Goal: Contribute content

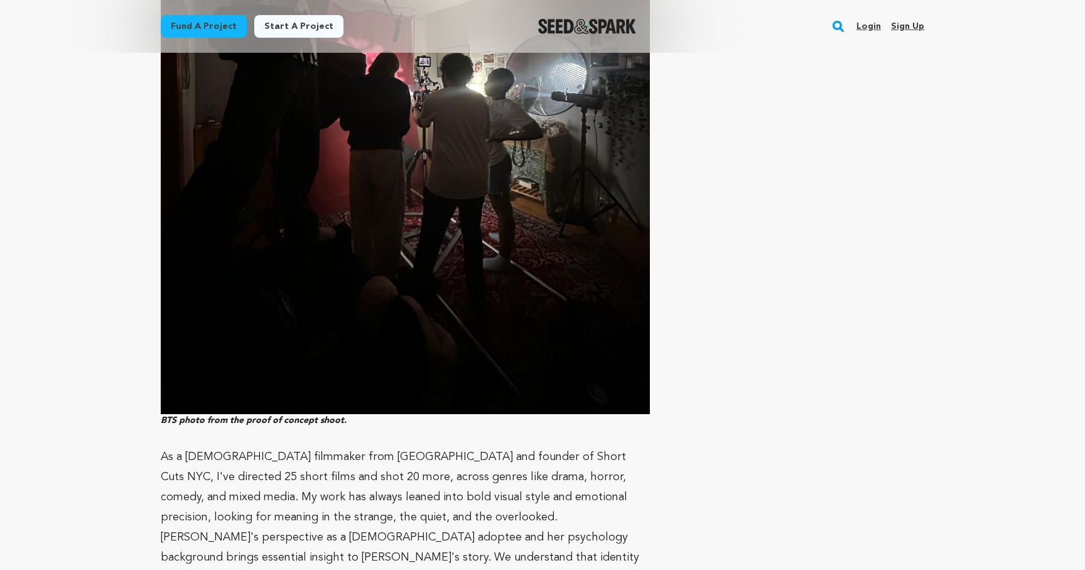
scroll to position [3502, 0]
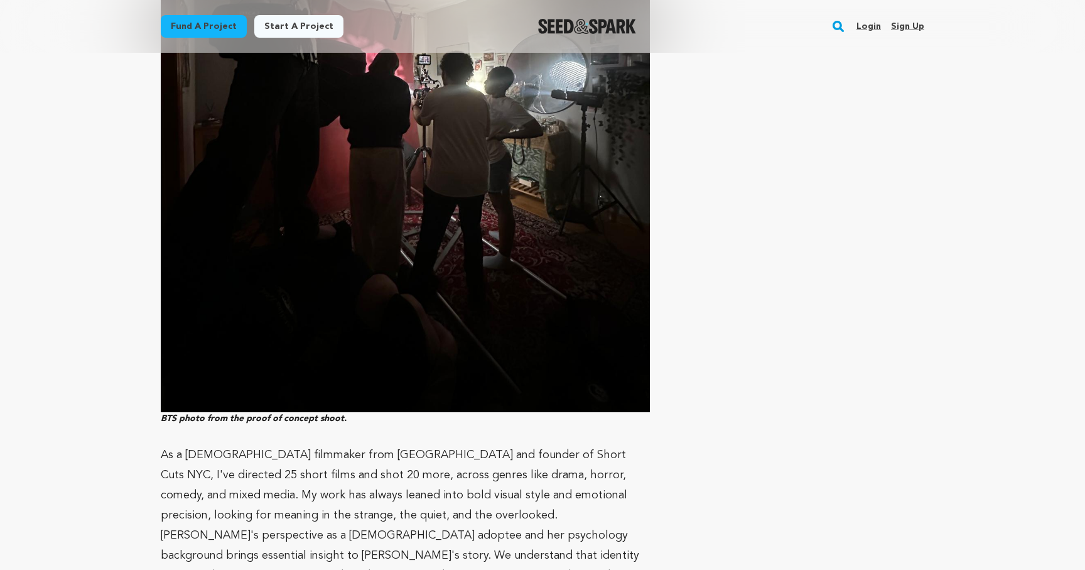
click at [704, 246] on div "Incentives $25 Witness Social media shout out Thank you video message from the …" at bounding box center [802, 259] width 244 height 5925
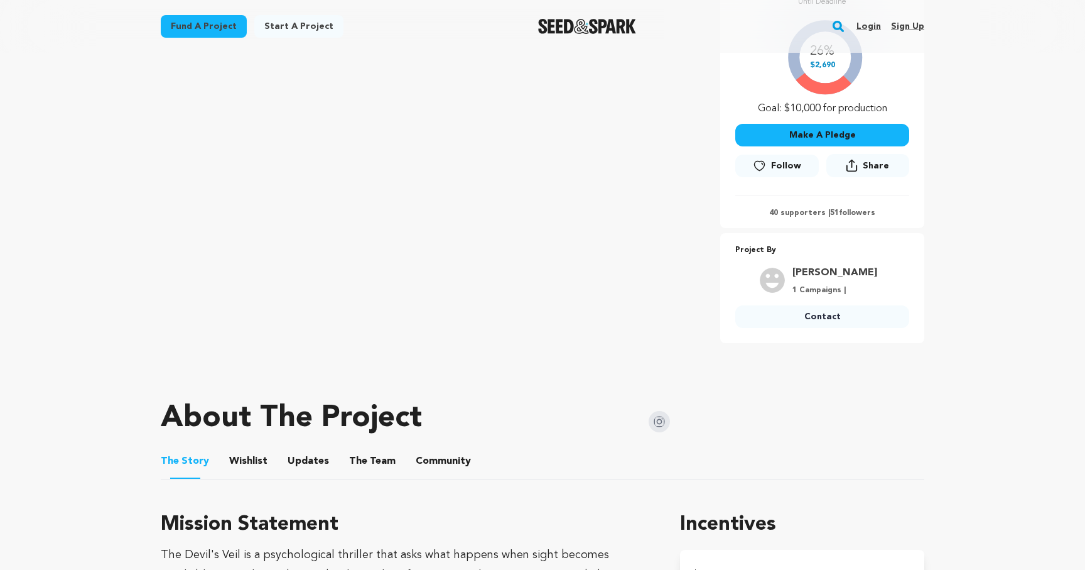
scroll to position [0, 0]
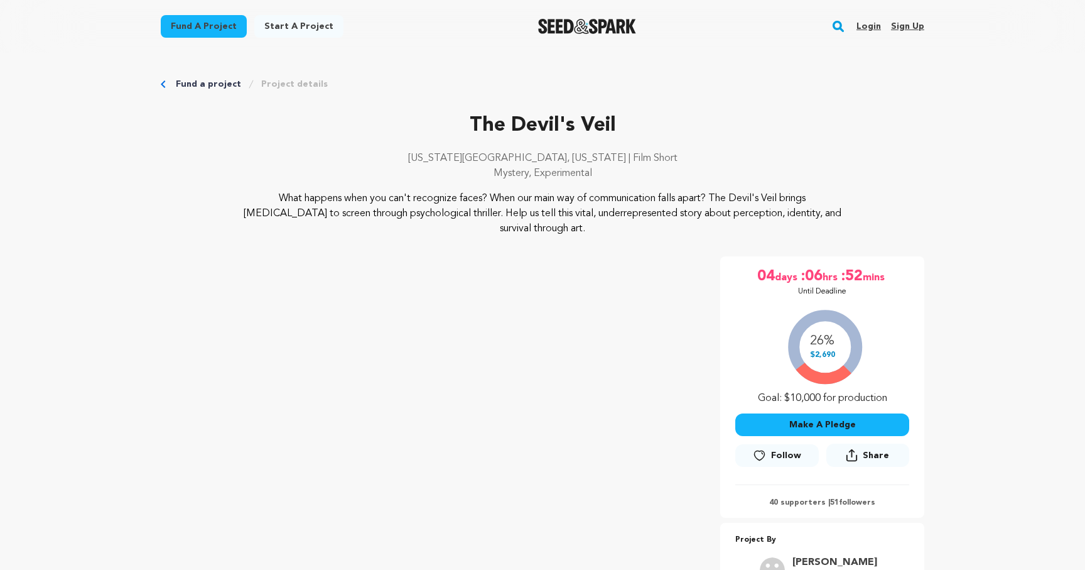
click at [658, 166] on p "Mystery, Experimental" at bounding box center [543, 173] width 764 height 15
click at [870, 26] on link "Login" at bounding box center [869, 26] width 24 height 20
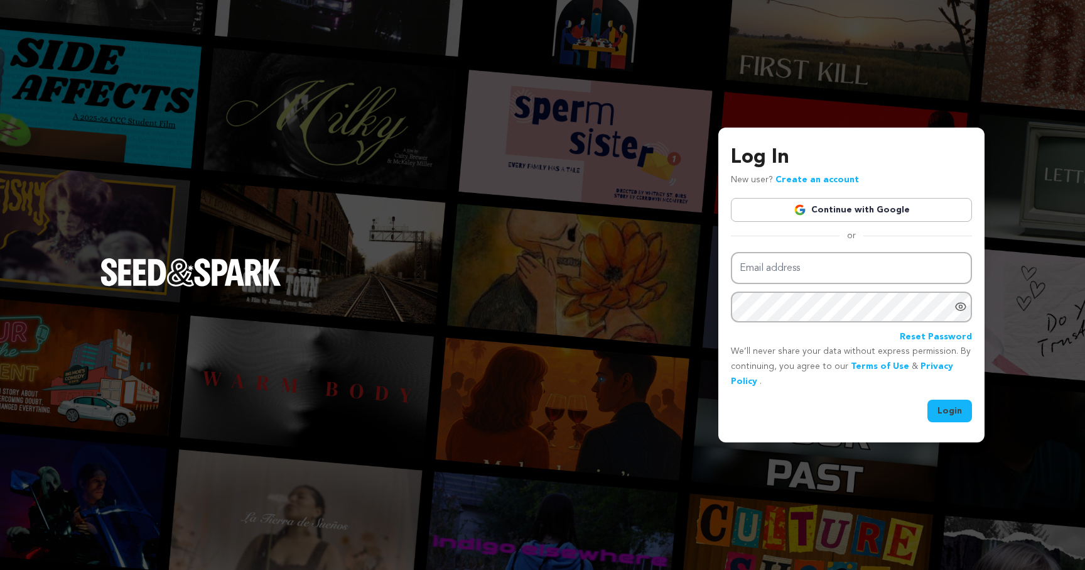
click at [803, 205] on img at bounding box center [800, 209] width 13 height 13
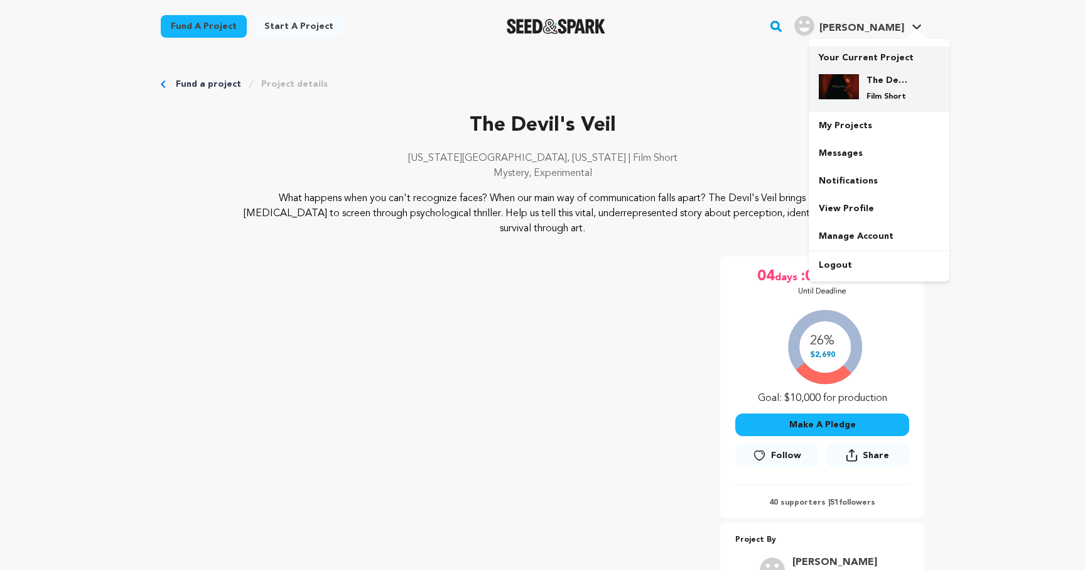
click at [880, 89] on div "The Devil's Veil Film Short" at bounding box center [889, 88] width 60 height 28
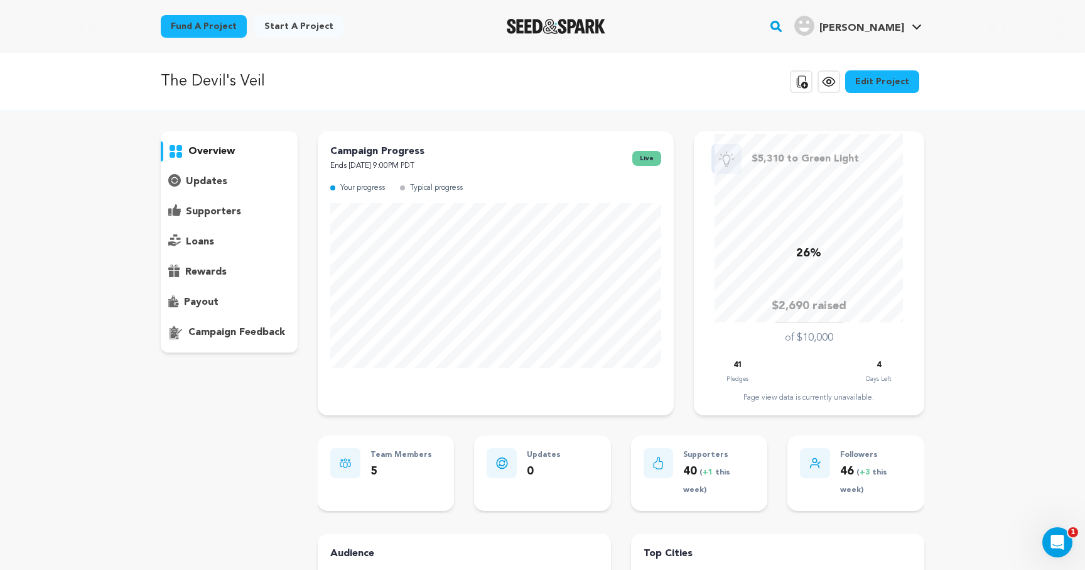
click at [214, 184] on p "updates" at bounding box center [206, 181] width 41 height 15
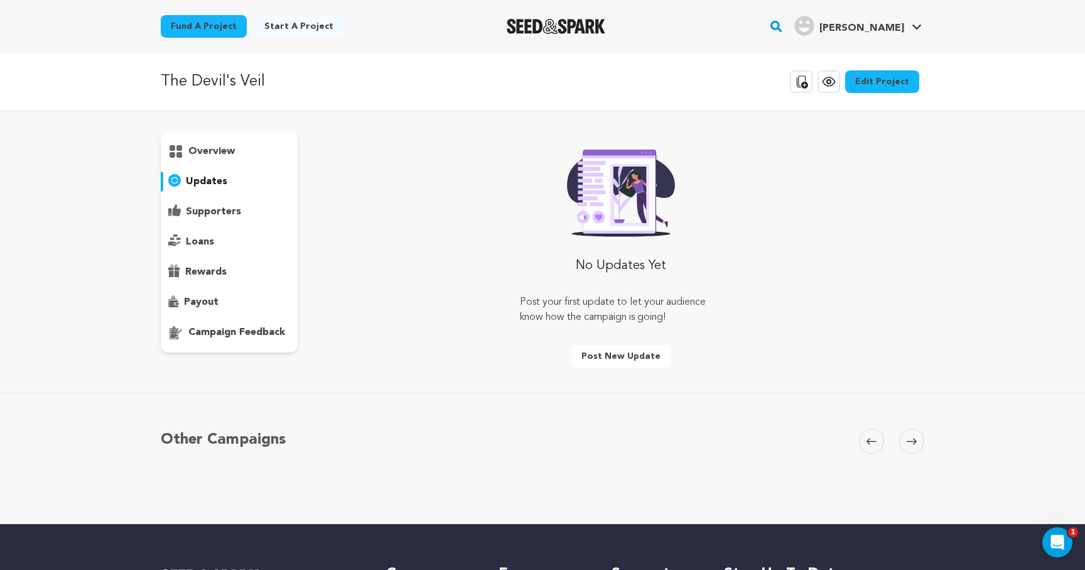
click at [863, 84] on link "Edit Project" at bounding box center [882, 81] width 74 height 23
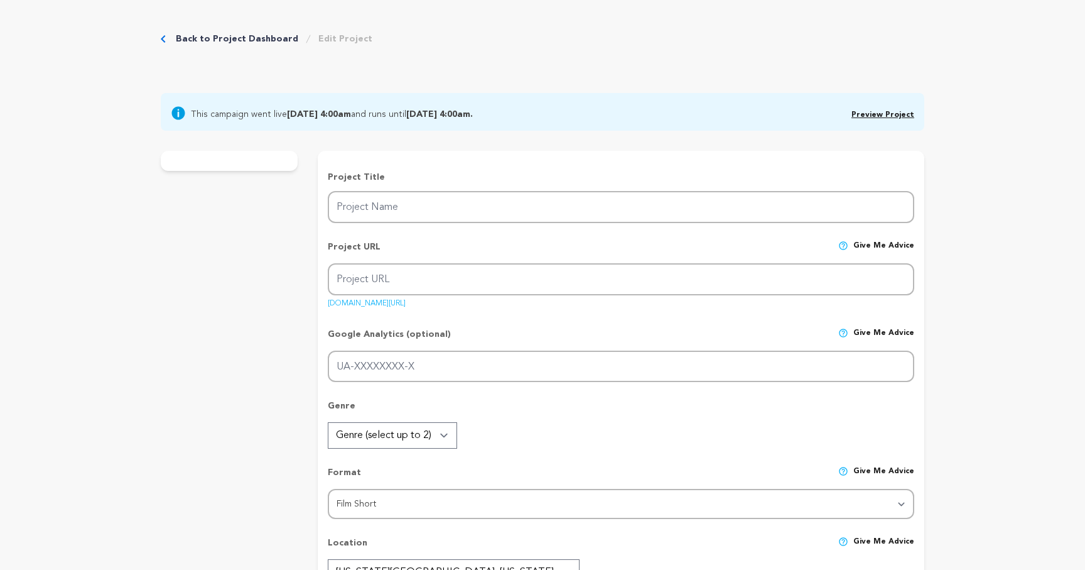
type input "The Devil's Veil"
type input "the-devils-veil"
type input "A photographer with undiagnosed [MEDICAL_DATA] has his sense of reality disrupt…"
type textarea "What happens when you can't recognize faces? When our main way of communication…"
type textarea "The Devil's Veil is a psychological thriller that asks what happens when sight …"
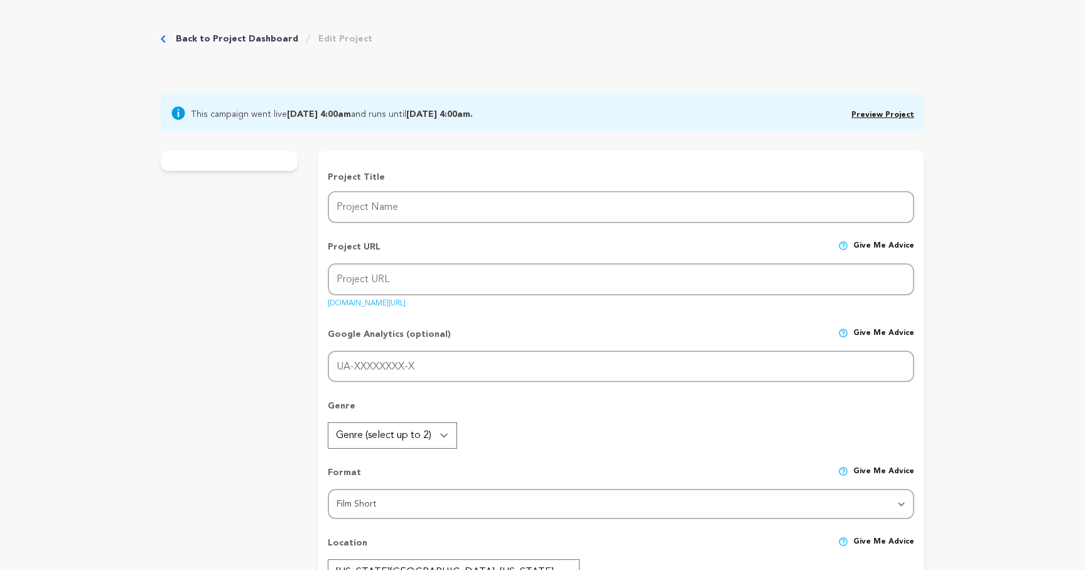
type textarea "Short Cuts NYC, Reel Works"
radio input "true"
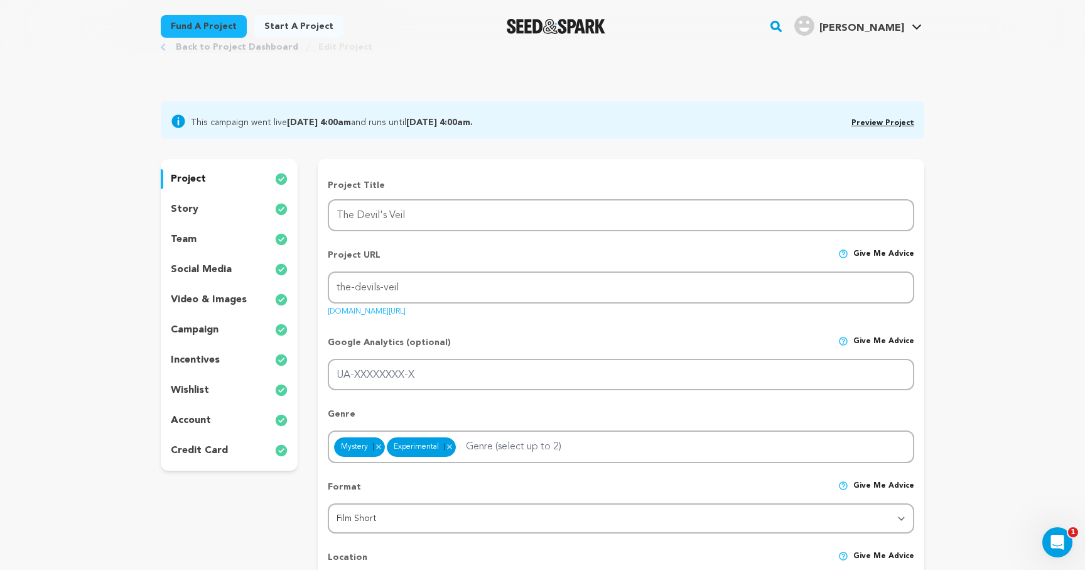
scroll to position [60, 0]
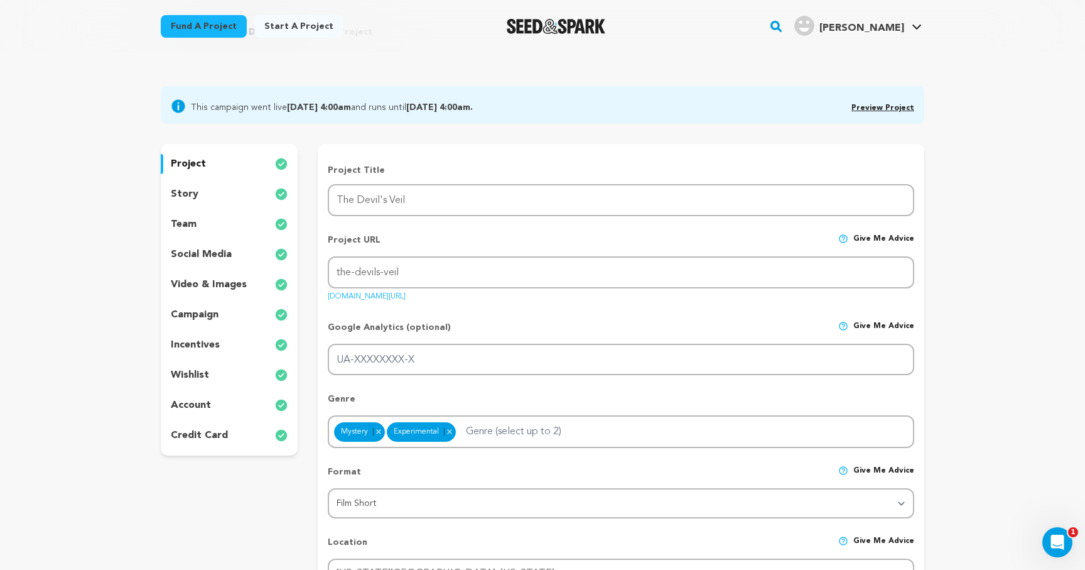
click at [201, 193] on div "story" at bounding box center [229, 194] width 137 height 20
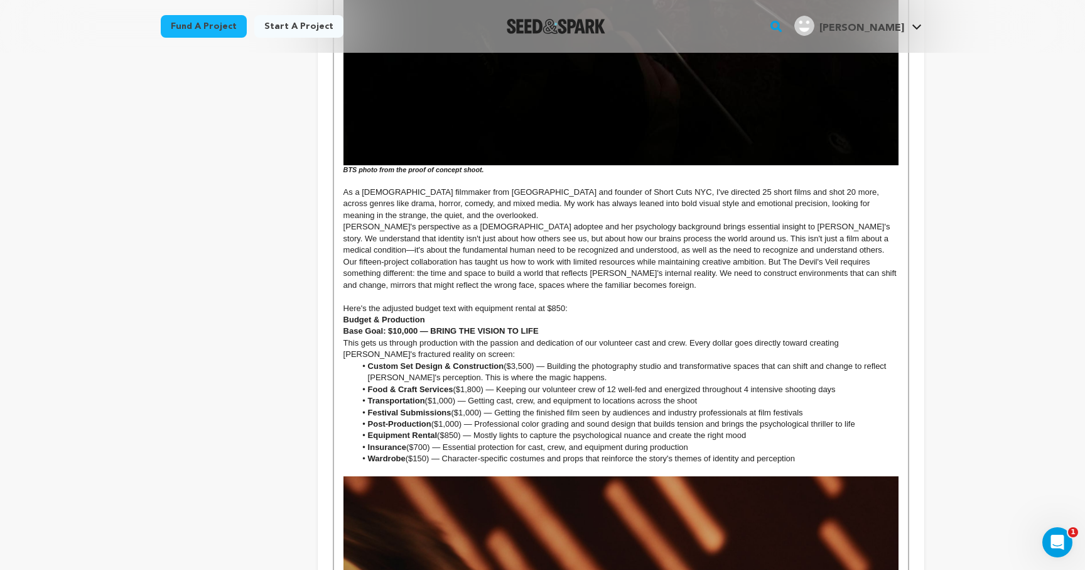
scroll to position [2748, 0]
drag, startPoint x: 420, startPoint y: 323, endPoint x: 428, endPoint y: 323, distance: 8.2
click at [428, 327] on strong "Base Goal: $10,000 — BRING THE VISION TO LIFE" at bounding box center [440, 331] width 195 height 9
copy strong "—"
click at [424, 327] on strong "Base Goal: $10,000 — BRING THE VISION TO LIFE" at bounding box center [440, 331] width 195 height 9
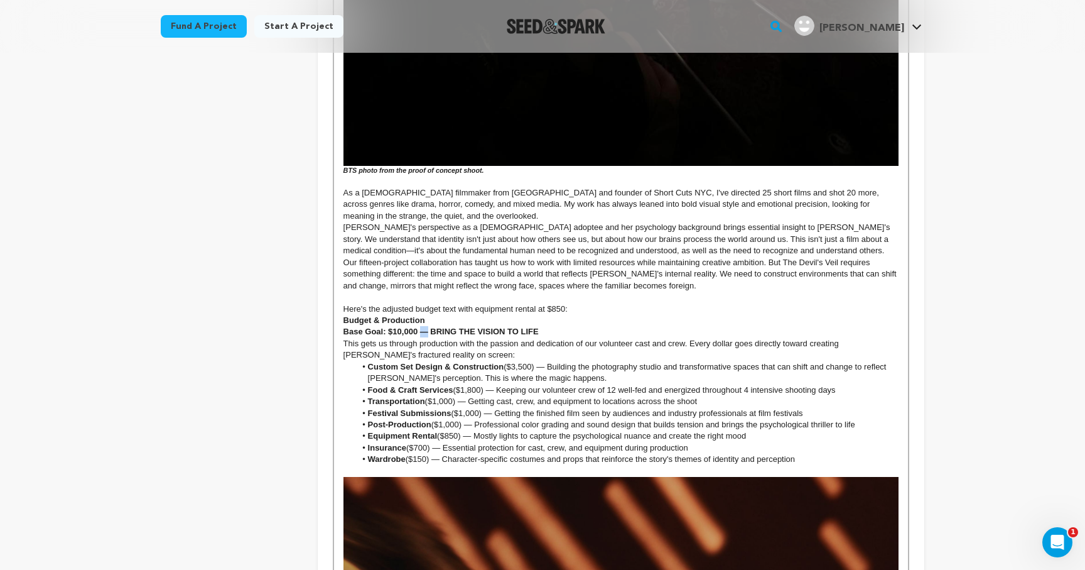
click at [424, 327] on strong "Base Goal: $10,000 — BRING THE VISION TO LIFE" at bounding box center [440, 331] width 195 height 9
click at [539, 361] on li "Custom Set Design & Construction ($3,500) — Building the photography studio and…" at bounding box center [626, 372] width 543 height 23
click at [492, 384] on li "Food & Craft Services ($1,800) — Keeping our volunteer crew of 12 well-fed and …" at bounding box center [626, 389] width 543 height 11
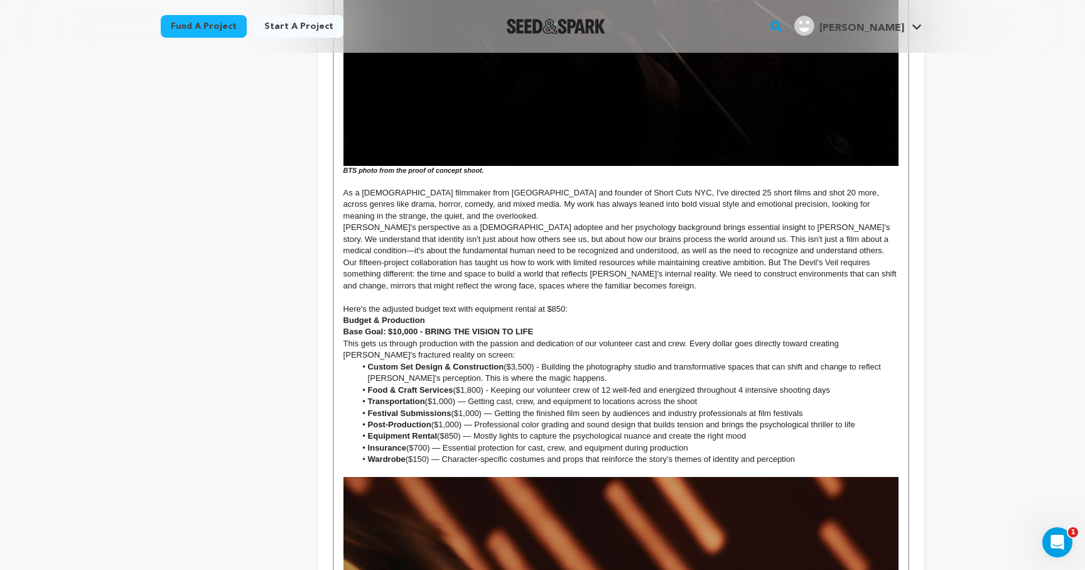
click at [466, 396] on li "Transportation ($1,000) — Getting cast, crew, and equipment to locations across…" at bounding box center [626, 401] width 543 height 11
click at [490, 408] on li "Festival Submissions ($1,000) — Getting the finished film seen by audiences and…" at bounding box center [626, 413] width 543 height 11
click at [468, 419] on li "Post-Production ($1,000) — Professional color grading and sound design that bui…" at bounding box center [626, 424] width 543 height 11
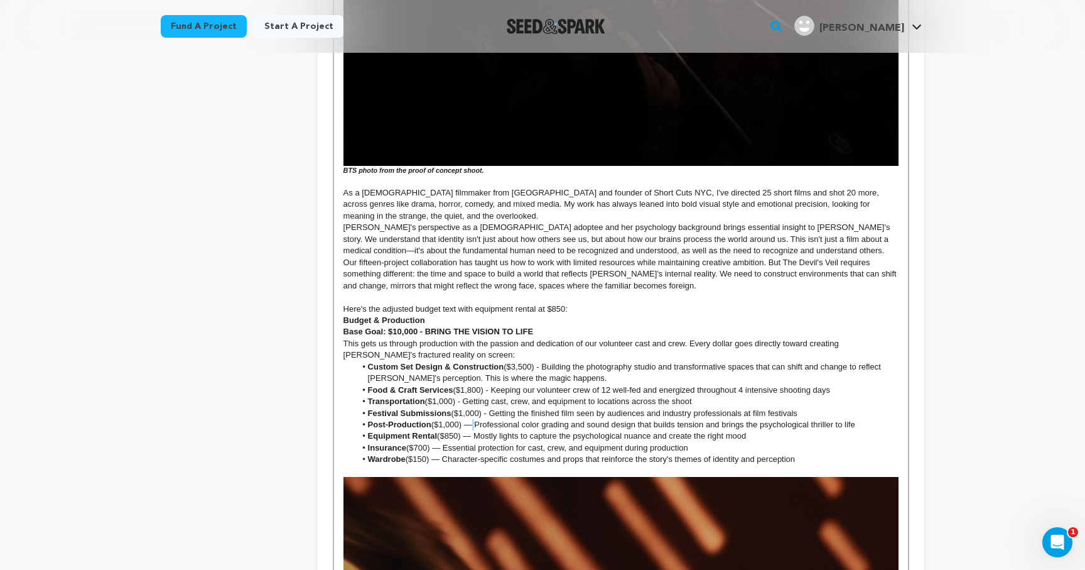
click at [468, 419] on li "Post-Production ($1,000) — Professional color grading and sound design that bui…" at bounding box center [626, 424] width 543 height 11
click at [469, 430] on li "Equipment Rental ($850) — Mostly lights to capture the psychological nuance and…" at bounding box center [626, 435] width 543 height 11
click at [438, 442] on li "Insurance ($700) — Essential protection for cast, crew, and equipment during pr…" at bounding box center [626, 447] width 543 height 11
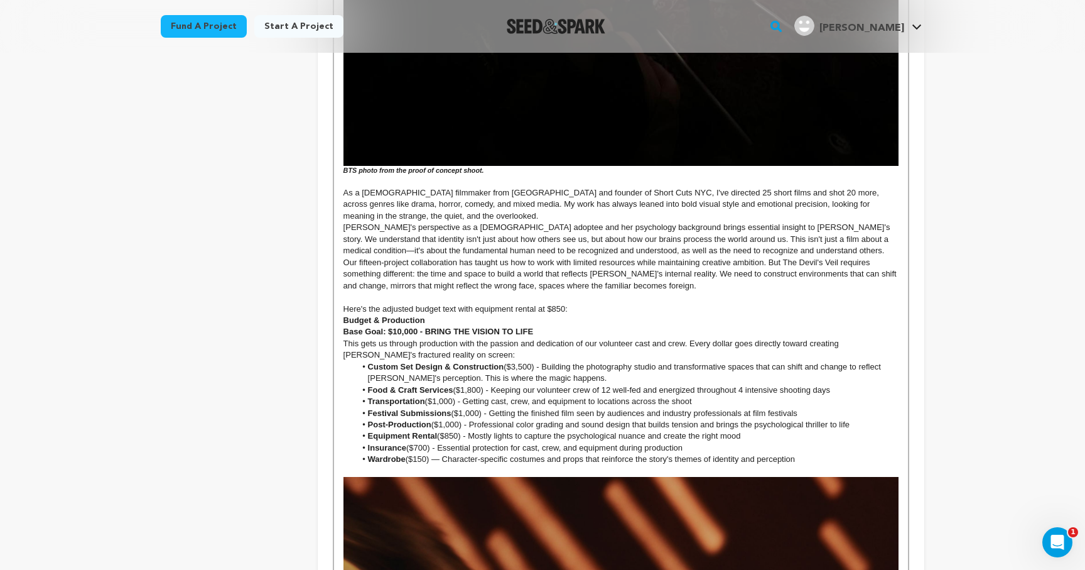
click at [436, 453] on li "Wardrobe ($150) — Character-specific costumes and props that reinforce the stor…" at bounding box center [626, 458] width 543 height 11
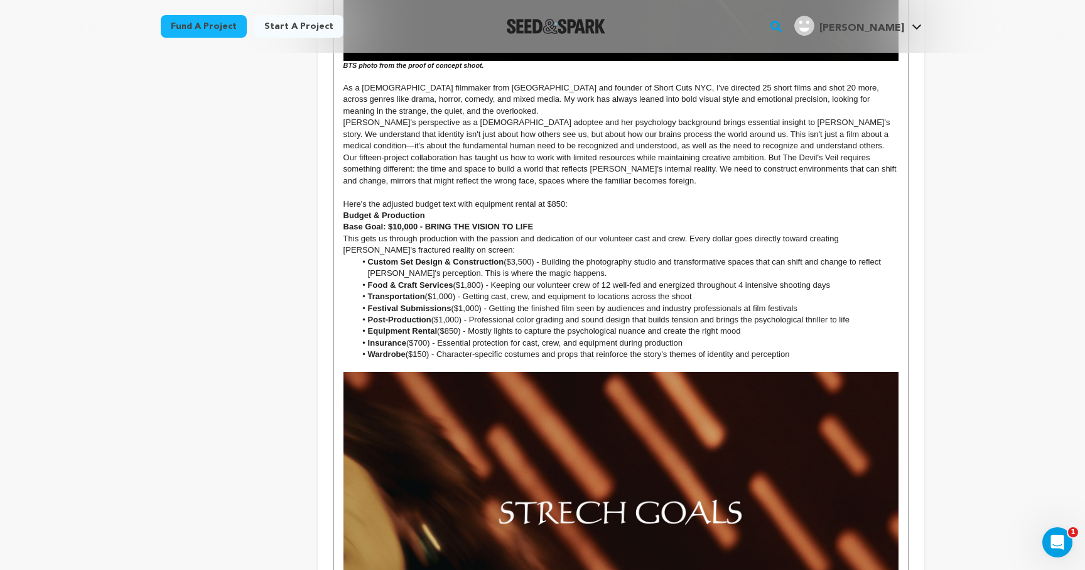
scroll to position [2844, 0]
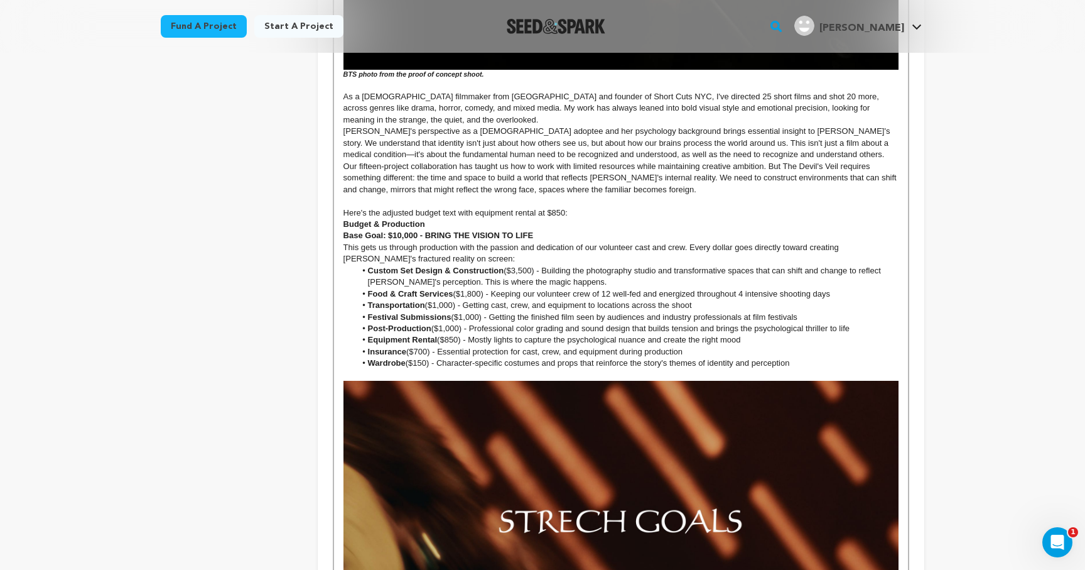
click at [802, 129] on p "[PERSON_NAME]'s perspective as a [DEMOGRAPHIC_DATA] adoptee and her psychology …" at bounding box center [620, 143] width 555 height 35
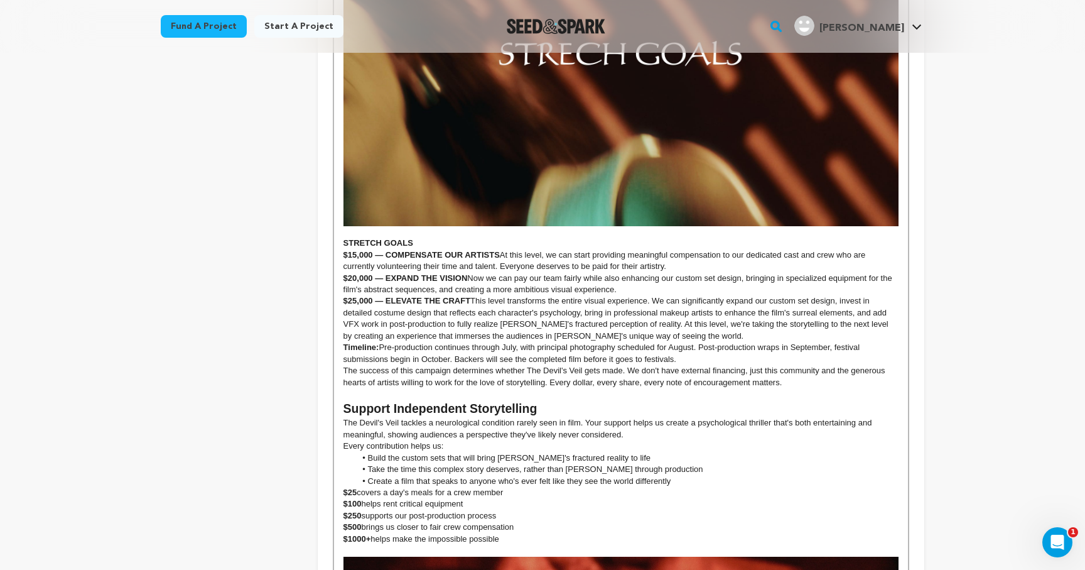
scroll to position [3312, 0]
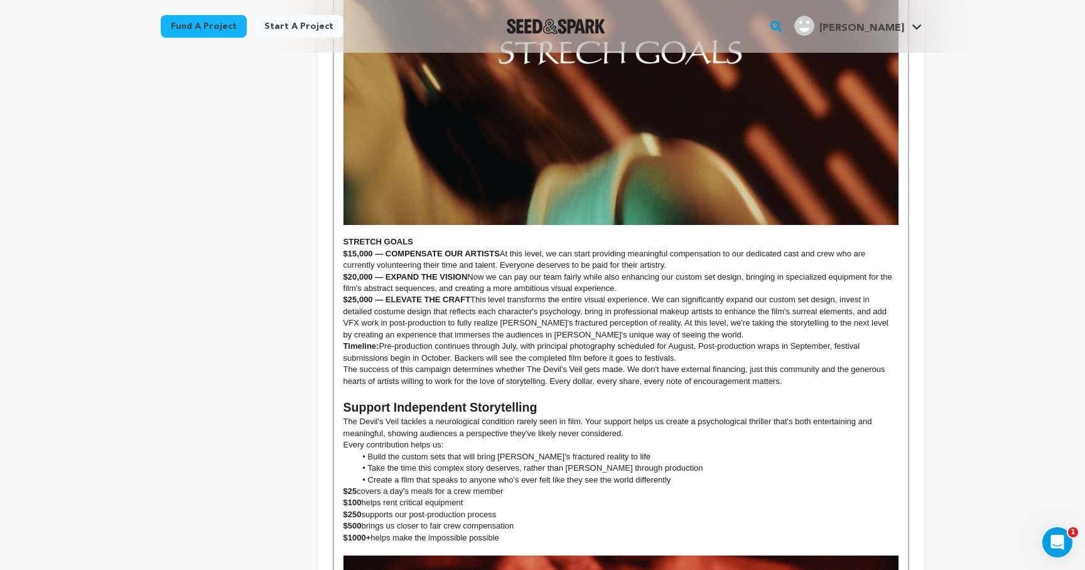
click at [379, 249] on strong "$15,000 — COMPENSATE OUR ARTISTS" at bounding box center [421, 253] width 156 height 9
click at [378, 272] on strong "$20,000 — EXPAND THE VISION" at bounding box center [405, 276] width 124 height 9
click at [379, 295] on strong "$25,000 — ELEVATE THE CRAFT" at bounding box center [406, 299] width 127 height 9
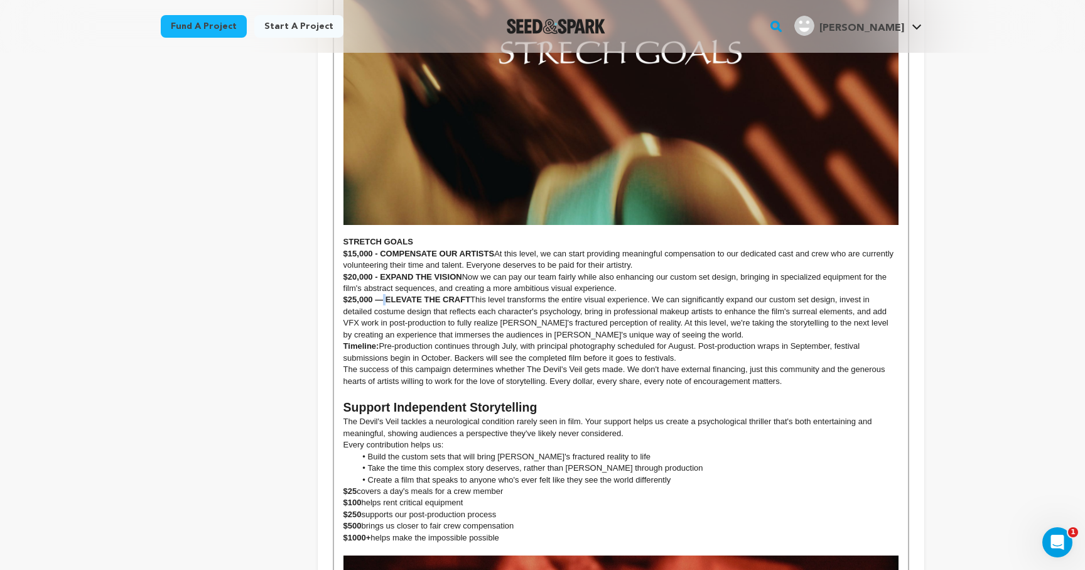
click at [379, 295] on strong "$25,000 — ELEVATE THE CRAFT" at bounding box center [406, 299] width 127 height 9
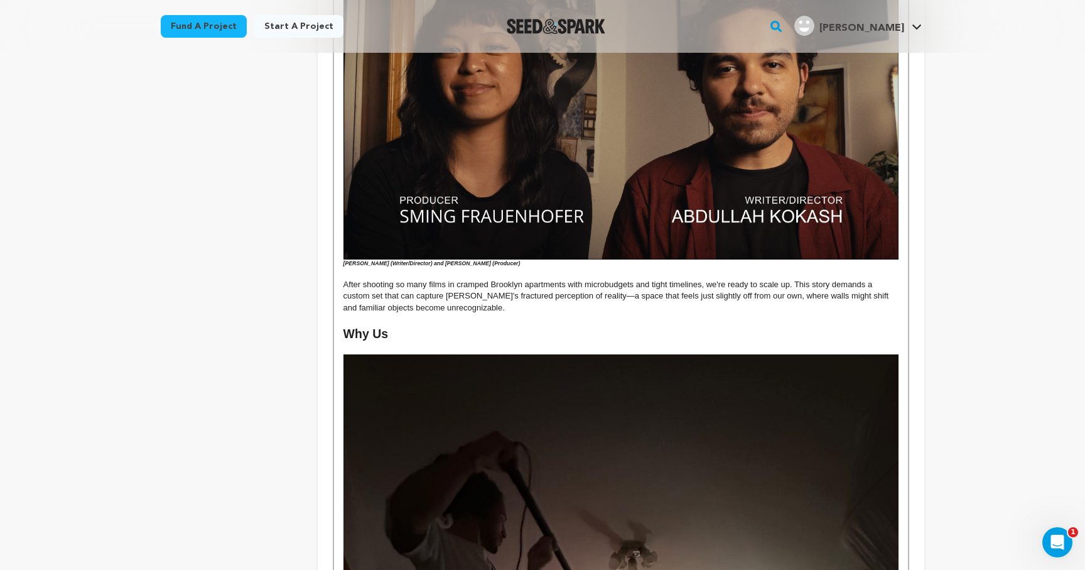
scroll to position [1794, 0]
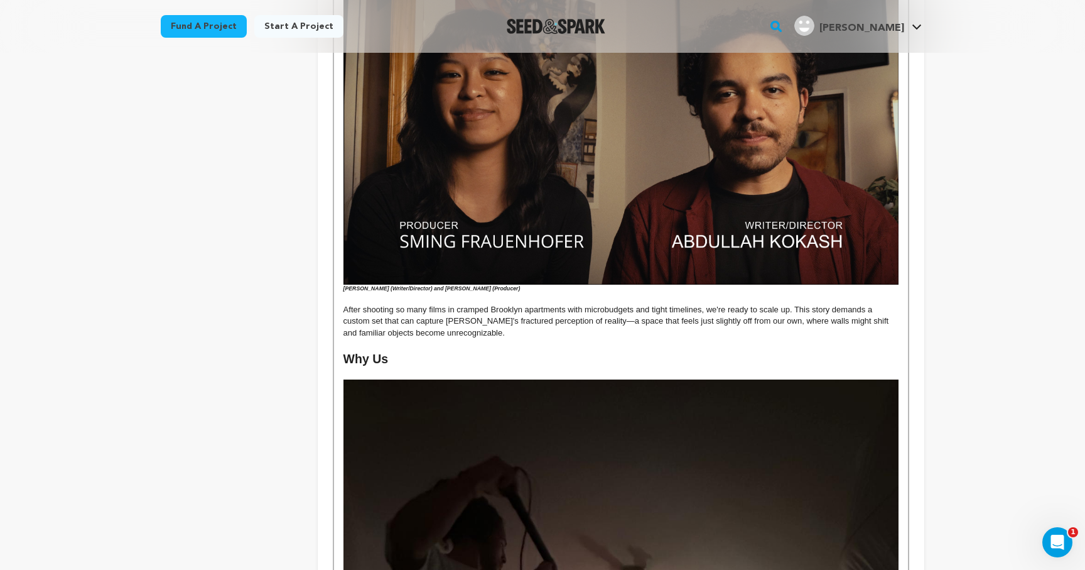
click at [581, 307] on p "After shooting so many films in cramped Brooklyn apartments with microbudgets a…" at bounding box center [620, 321] width 555 height 35
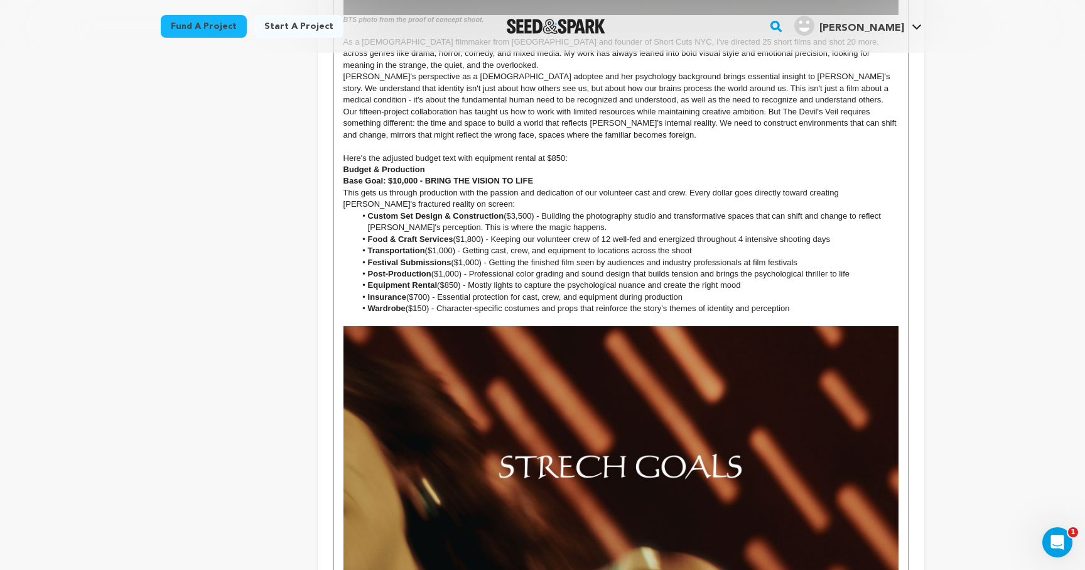
scroll to position [3978, 0]
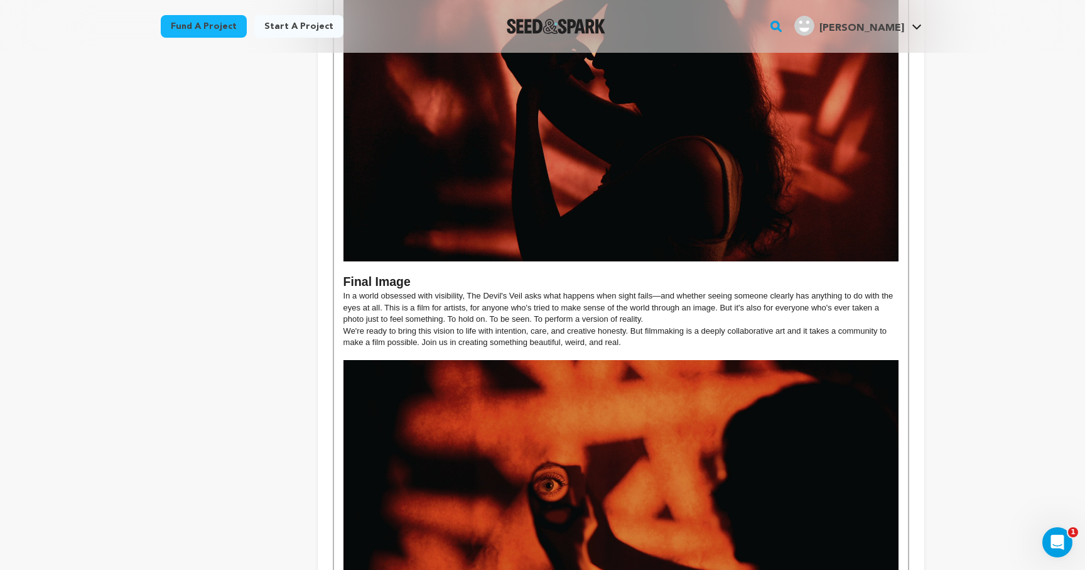
click at [657, 290] on p "In a world obsessed with visibility, The Devil's Veil asks what happens when si…" at bounding box center [620, 307] width 555 height 35
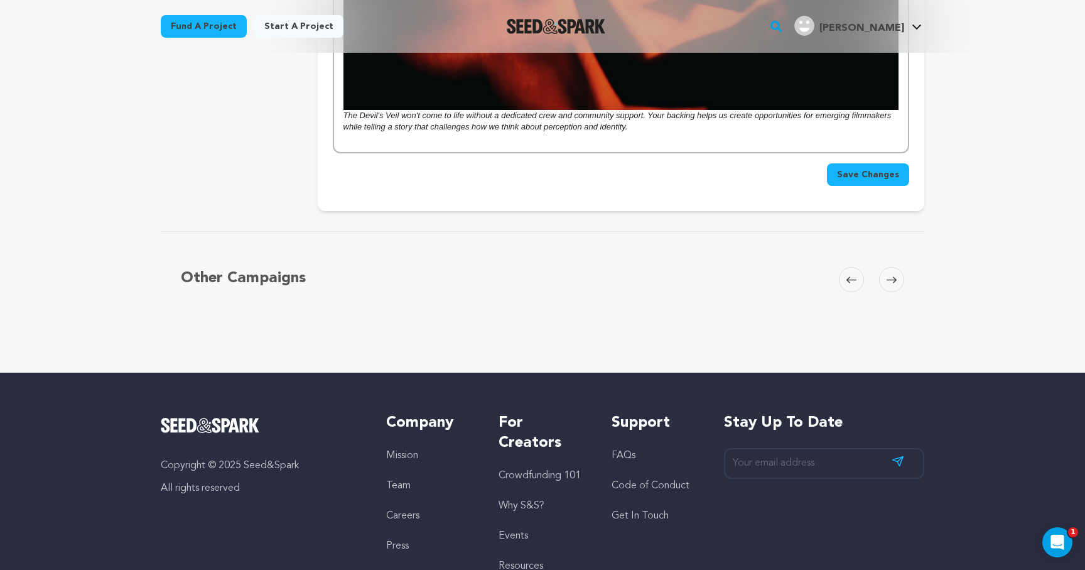
scroll to position [4598, 0]
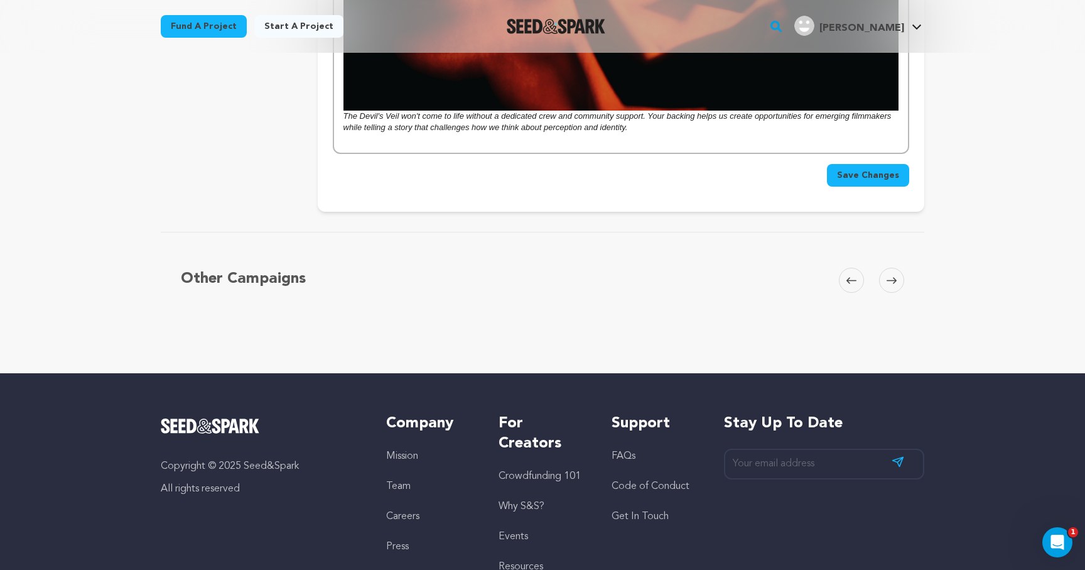
click at [865, 169] on span "Save Changes" at bounding box center [868, 175] width 62 height 13
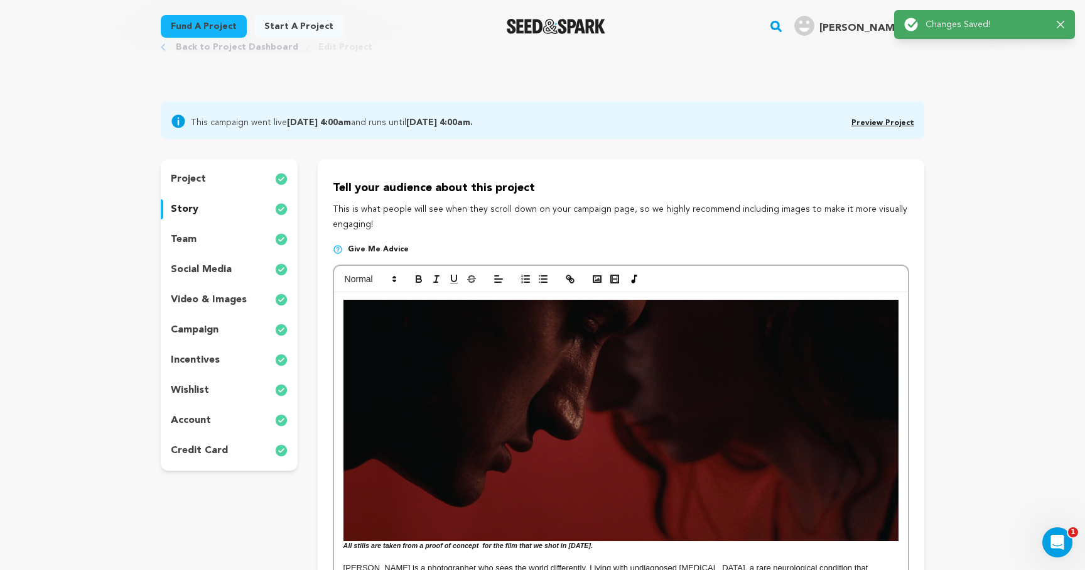
scroll to position [0, 0]
